Goal: Transaction & Acquisition: Purchase product/service

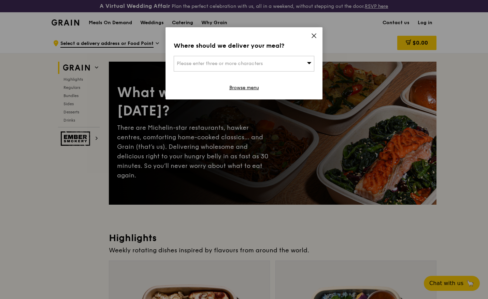
click at [315, 33] on icon at bounding box center [314, 36] width 6 height 6
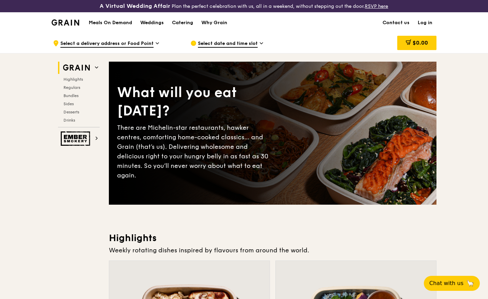
click at [106, 40] on span "Select a delivery address or Food Point" at bounding box center [106, 44] width 93 height 8
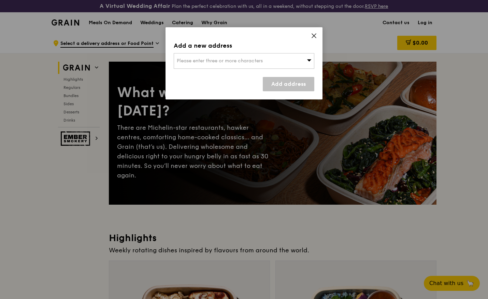
click at [271, 63] on div "Please enter three or more characters" at bounding box center [244, 61] width 141 height 16
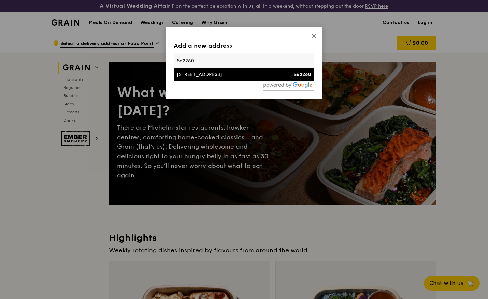
type input "562260"
click at [257, 73] on div "[STREET_ADDRESS]" at bounding box center [227, 74] width 101 height 7
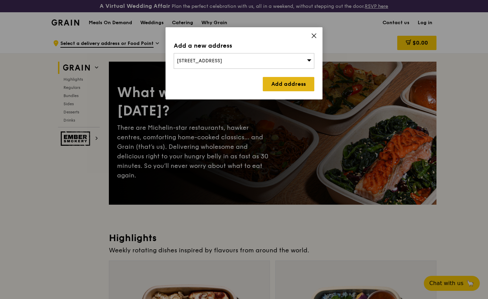
click at [282, 84] on link "Add address" at bounding box center [288, 84] width 51 height 14
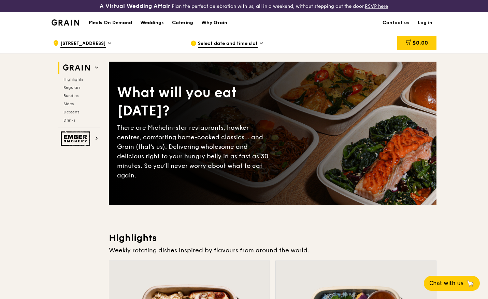
click at [225, 45] on span "Select date and time slot" at bounding box center [228, 44] width 60 height 8
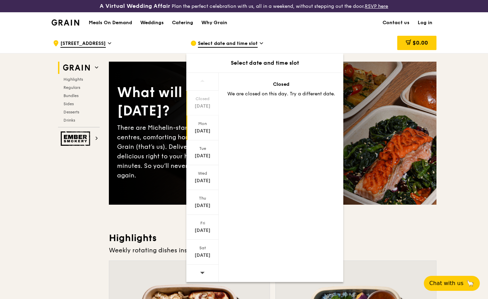
click at [200, 131] on div "[DATE]" at bounding box center [202, 131] width 30 height 7
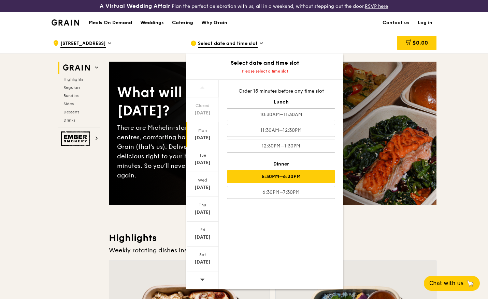
click at [277, 176] on div "5:30PM–6:30PM" at bounding box center [281, 177] width 108 height 13
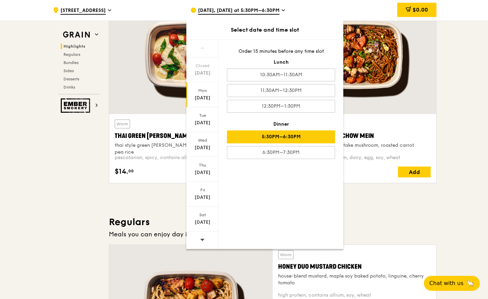
scroll to position [271, 0]
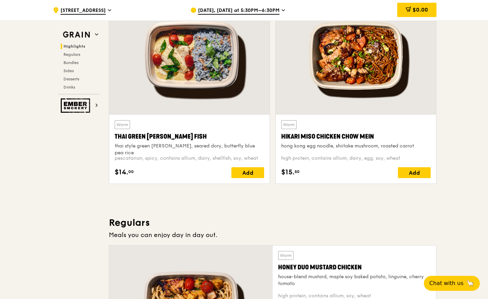
scroll to position [222, 0]
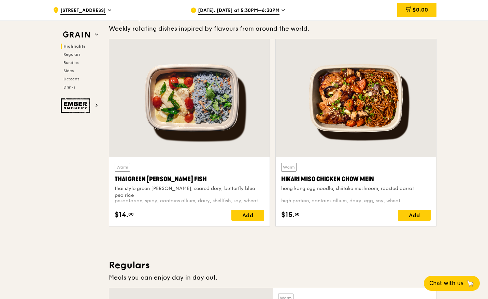
click at [189, 156] on div at bounding box center [189, 98] width 160 height 118
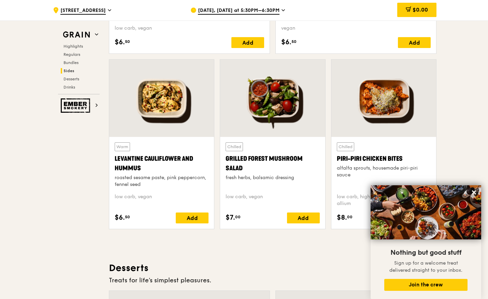
scroll to position [1639, 0]
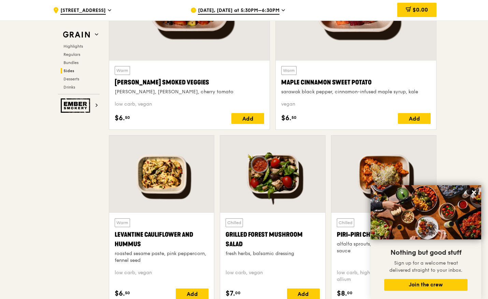
click at [432, 155] on div at bounding box center [383, 174] width 105 height 77
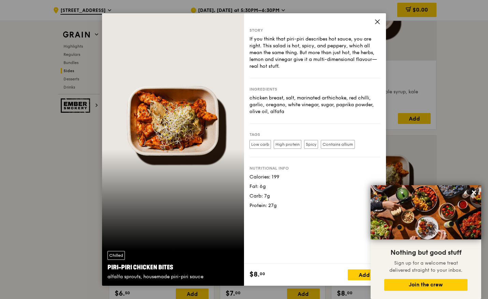
click at [376, 24] on icon at bounding box center [377, 22] width 6 height 6
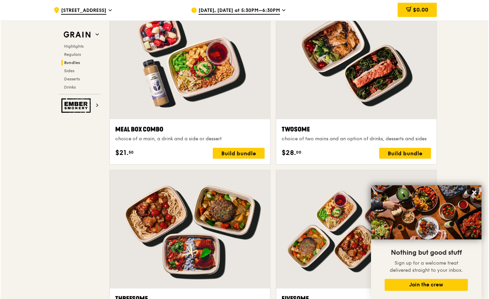
scroll to position [1041, 0]
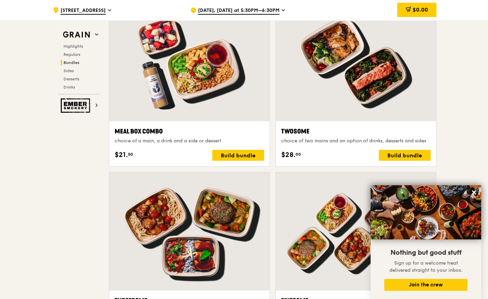
click at [375, 139] on div "choice of two mains and an option of drinks, desserts and sides" at bounding box center [355, 141] width 149 height 7
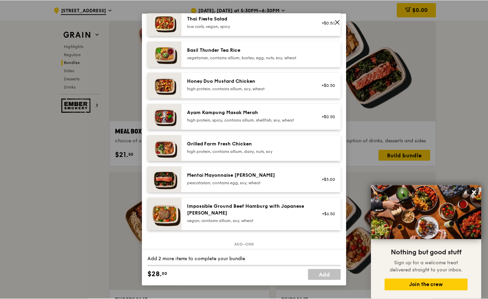
scroll to position [134, 0]
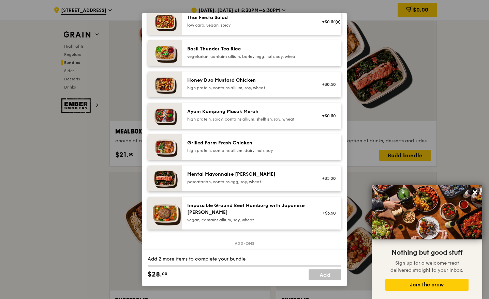
click at [313, 186] on div "Mentai Mayonnaise [PERSON_NAME] pescatarian, contains egg, soy, wheat" at bounding box center [248, 178] width 131 height 15
click at [165, 95] on img at bounding box center [165, 85] width 34 height 26
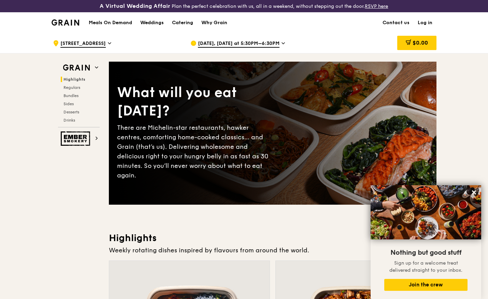
scroll to position [0, 0]
